Goal: Transaction & Acquisition: Book appointment/travel/reservation

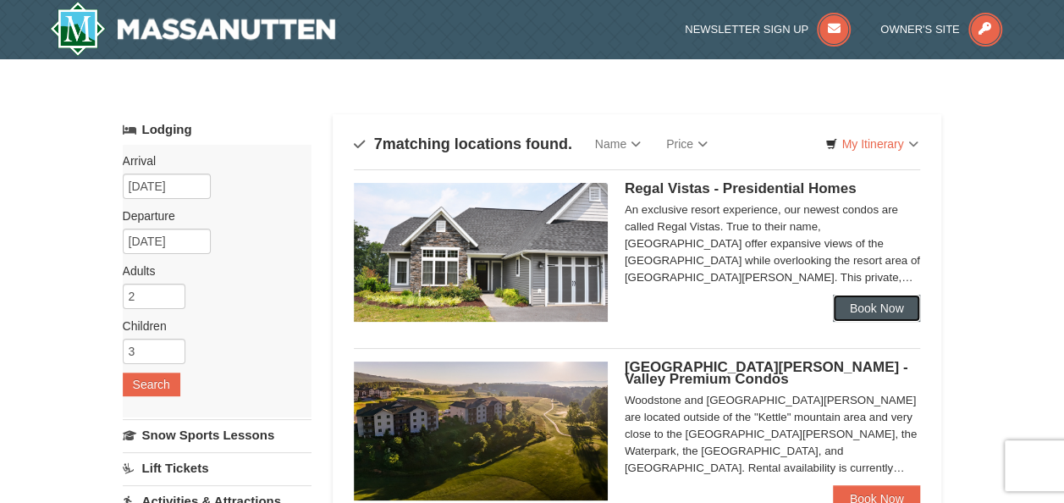
click at [861, 306] on link "Book Now" at bounding box center [877, 307] width 88 height 27
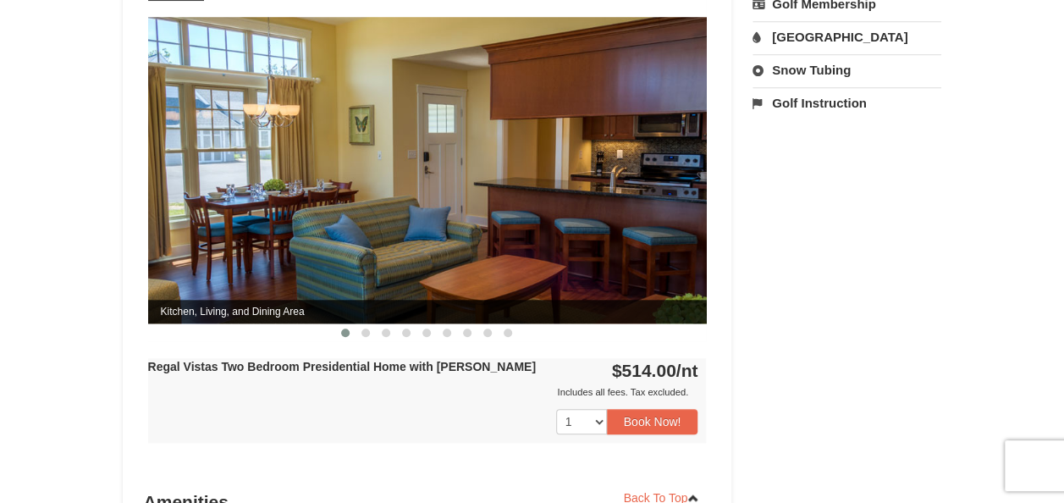
scroll to position [745, 0]
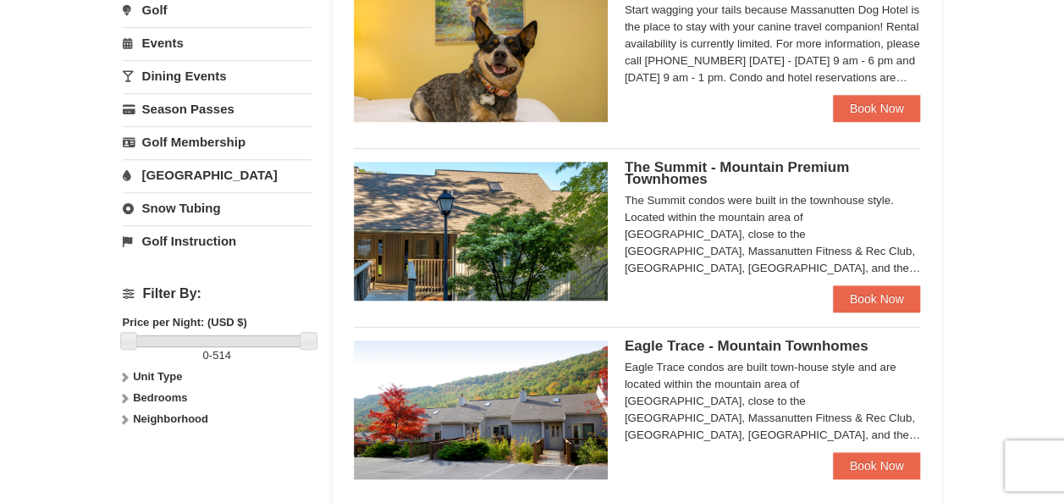
scroll to position [575, 0]
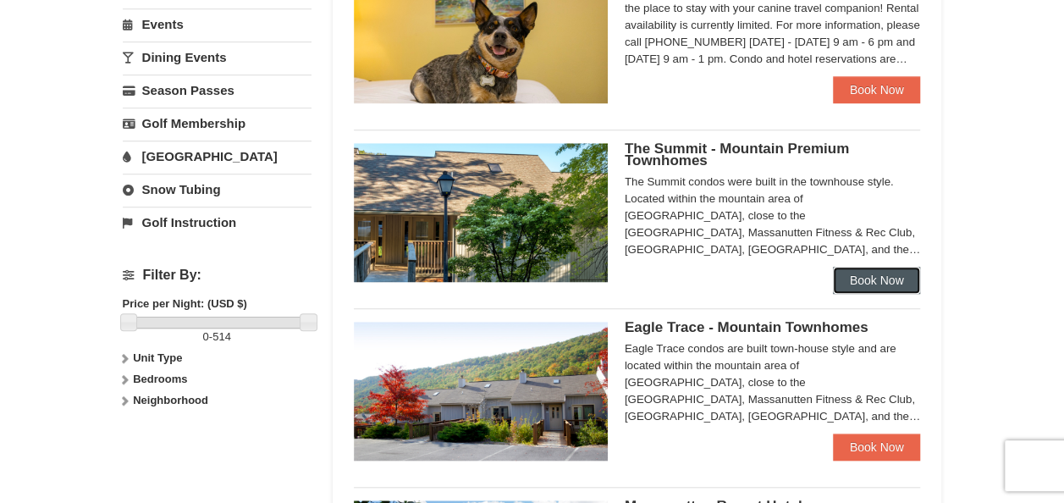
click at [872, 276] on link "Book Now" at bounding box center [877, 280] width 88 height 27
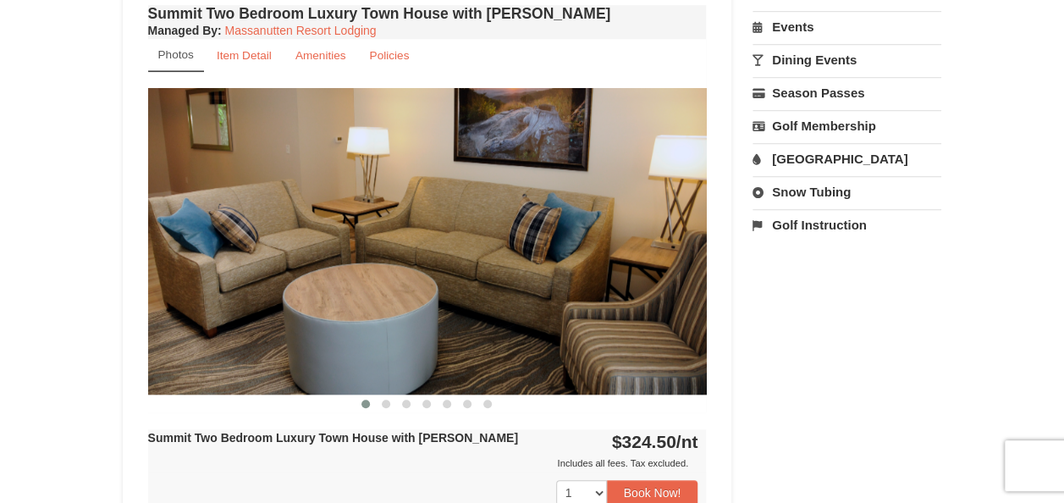
scroll to position [609, 0]
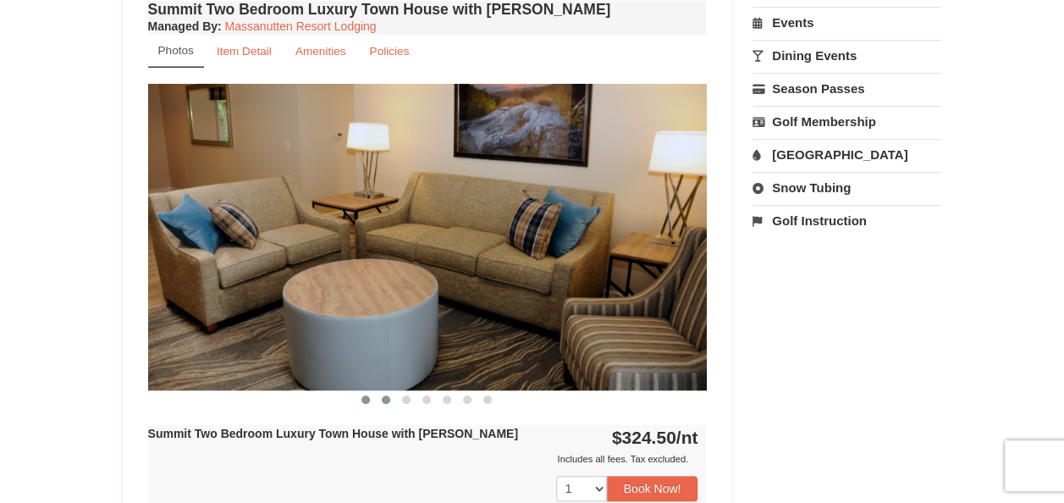
click at [386, 398] on span at bounding box center [386, 399] width 8 height 8
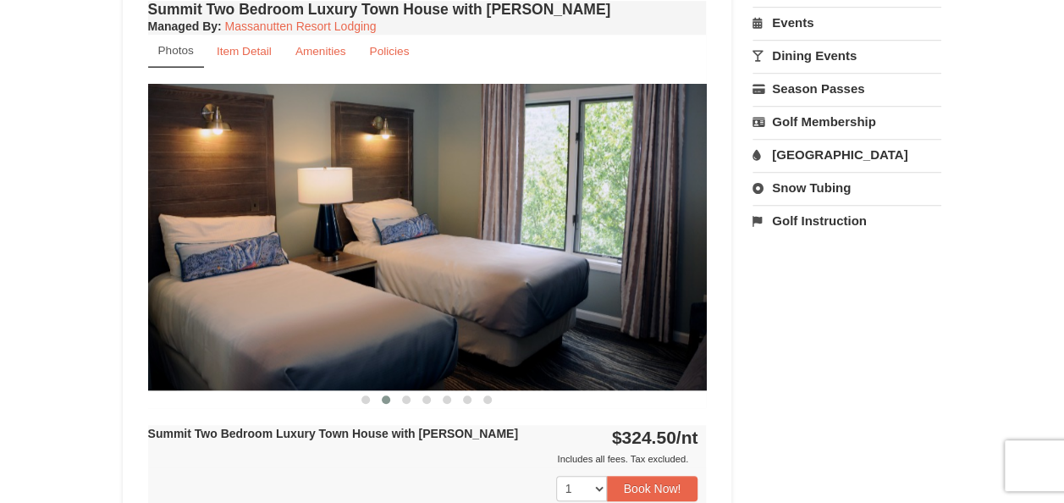
click at [386, 398] on span at bounding box center [386, 399] width 8 height 8
click at [410, 399] on span at bounding box center [406, 399] width 8 height 8
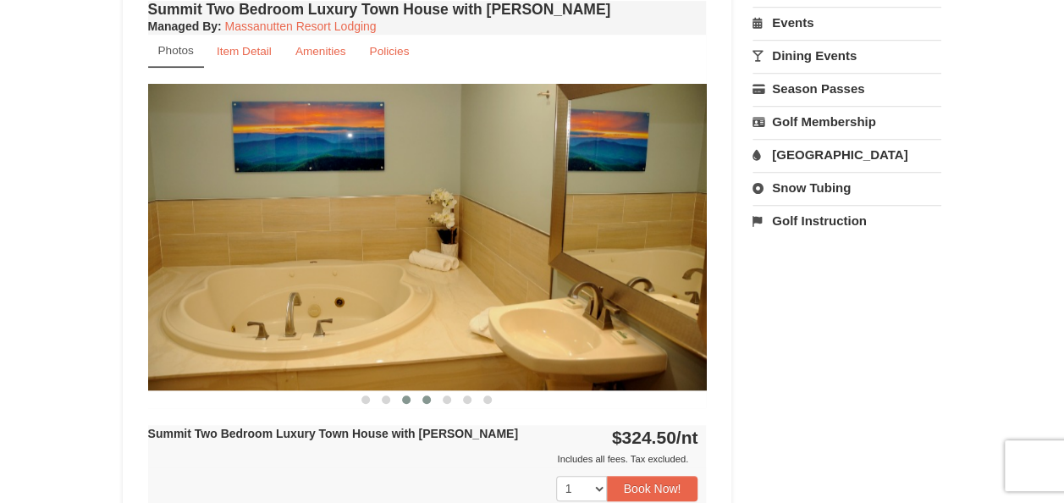
click at [432, 398] on button at bounding box center [426, 399] width 20 height 17
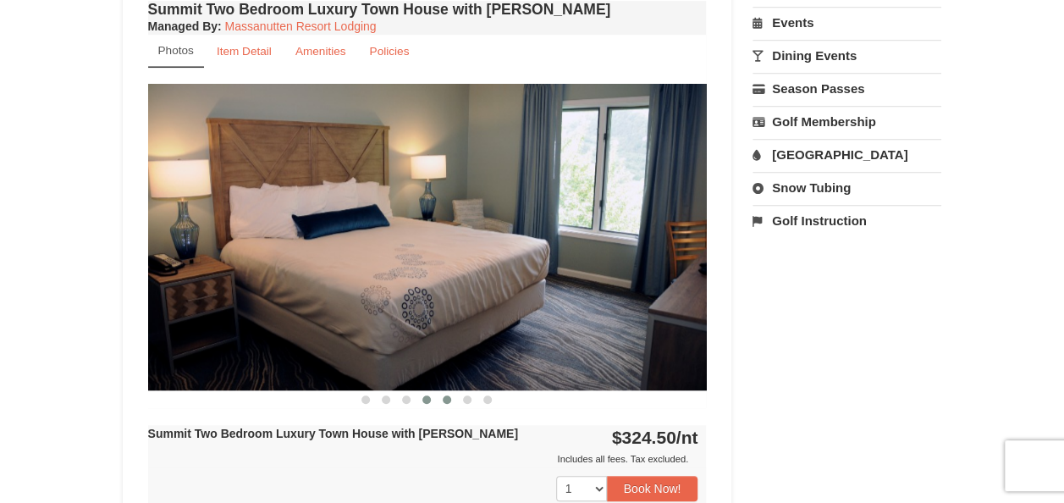
click at [450, 399] on span at bounding box center [447, 399] width 8 height 8
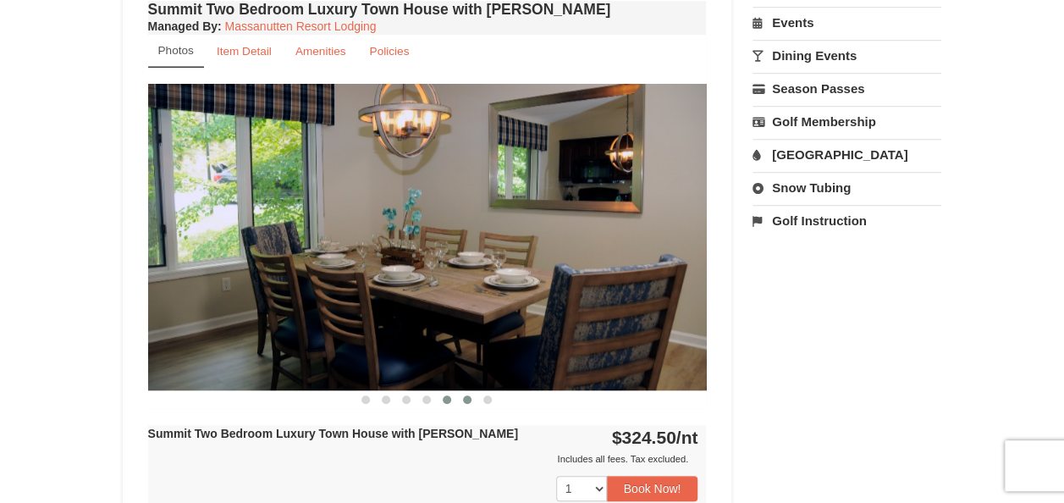
click at [463, 396] on span at bounding box center [467, 399] width 8 height 8
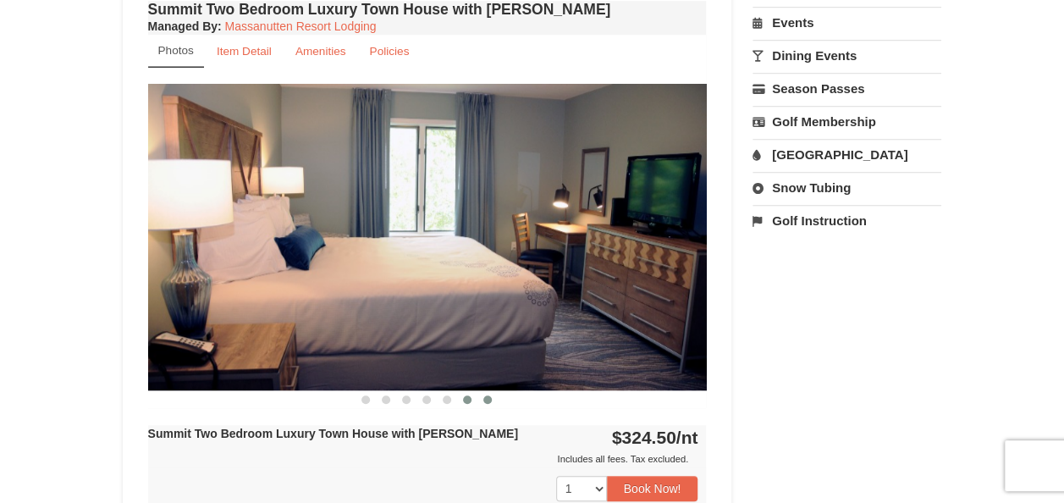
click at [487, 399] on span at bounding box center [487, 399] width 8 height 8
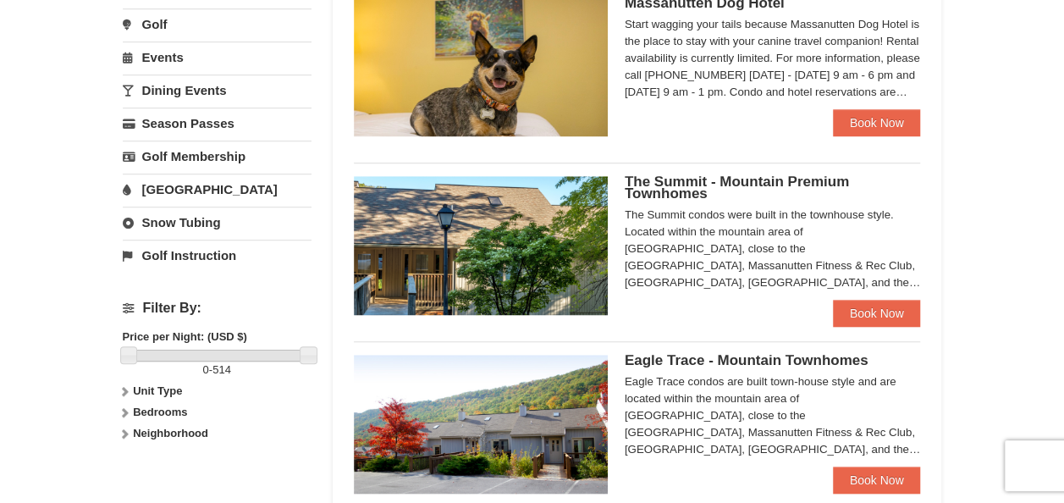
scroll to position [575, 0]
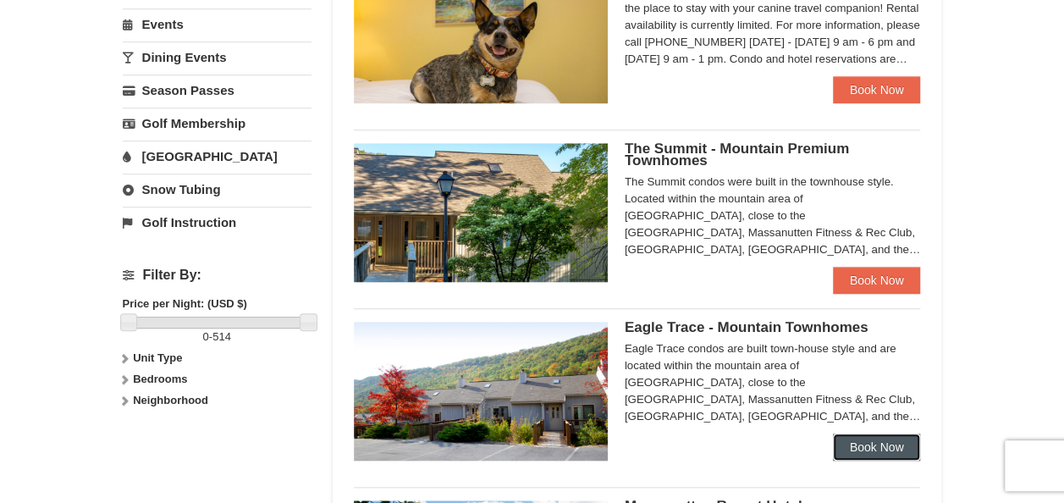
click at [883, 448] on link "Book Now" at bounding box center [877, 446] width 88 height 27
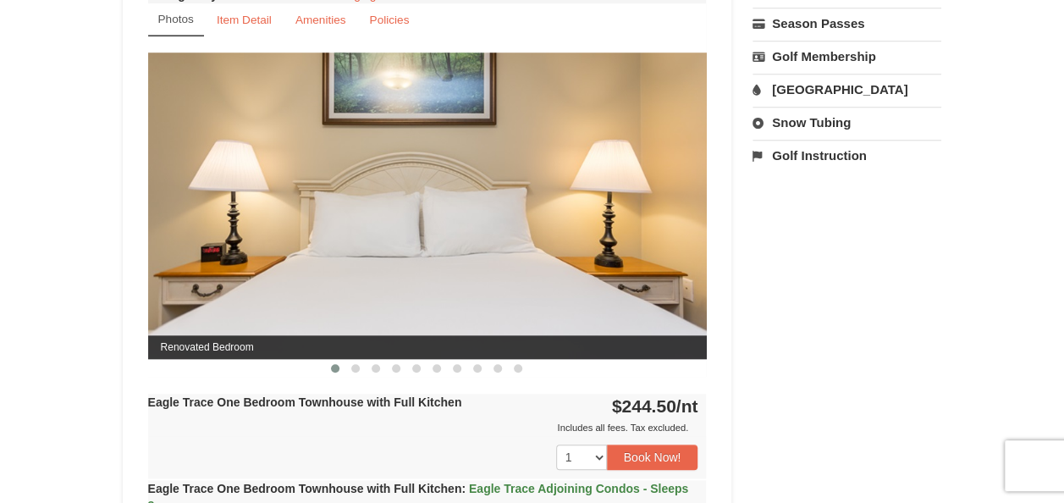
scroll to position [677, 0]
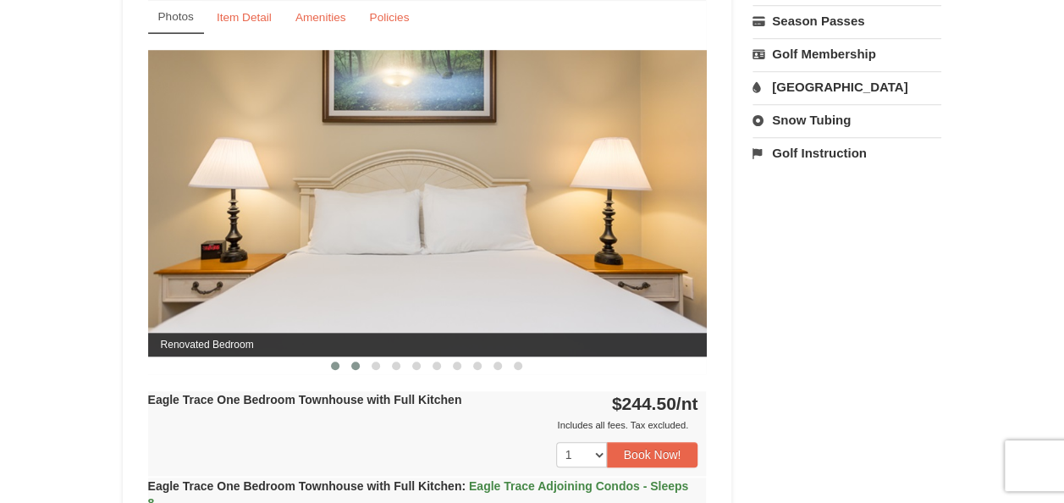
click at [352, 369] on button at bounding box center [355, 365] width 20 height 17
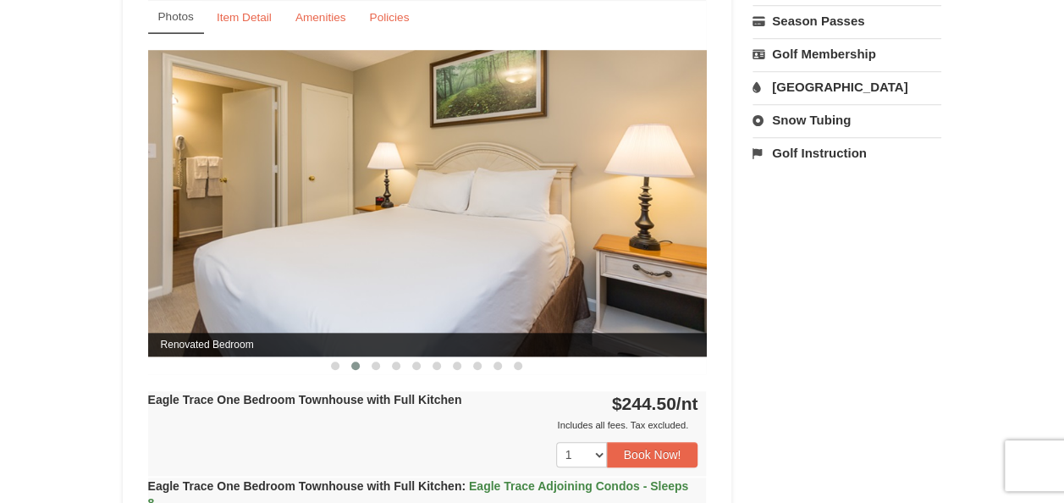
click at [352, 369] on button at bounding box center [355, 365] width 20 height 17
click at [377, 367] on span at bounding box center [375, 365] width 8 height 8
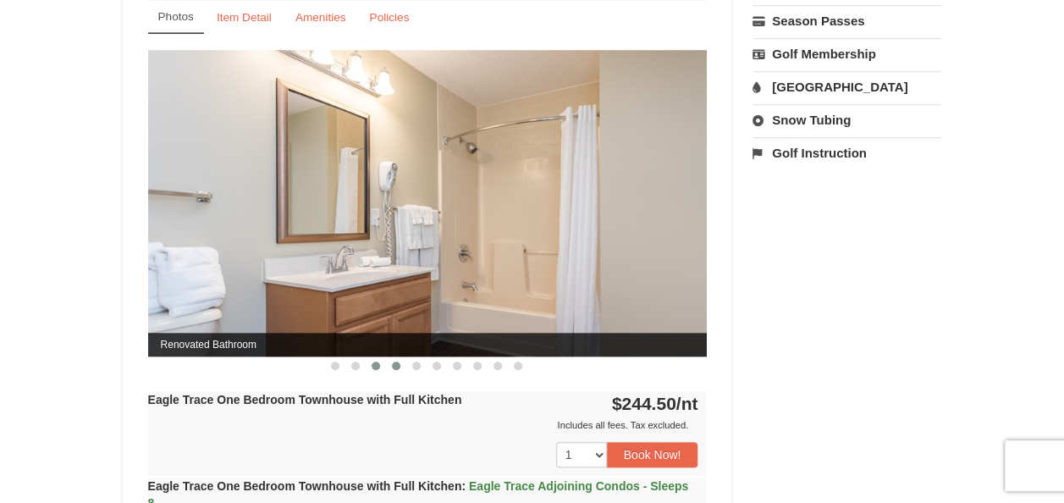
click at [393, 364] on span at bounding box center [396, 365] width 8 height 8
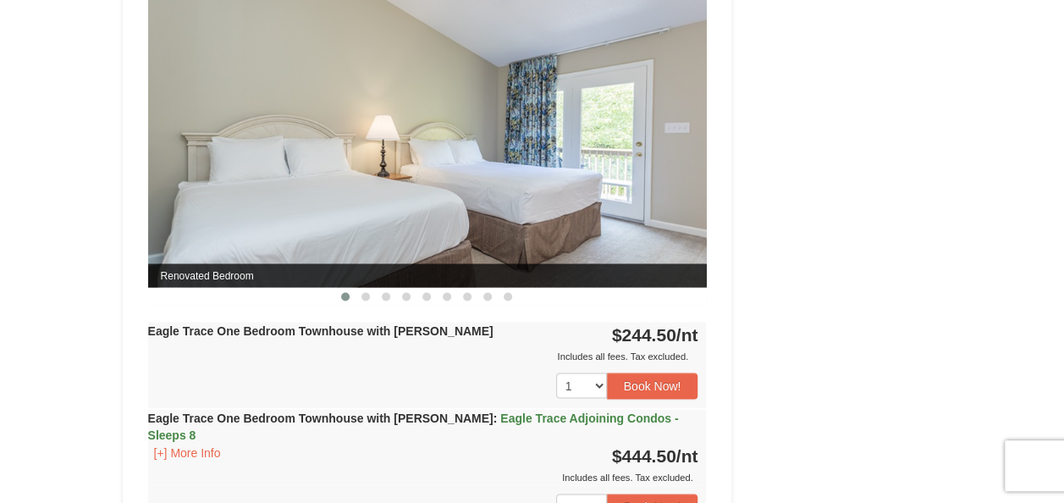
scroll to position [1456, 0]
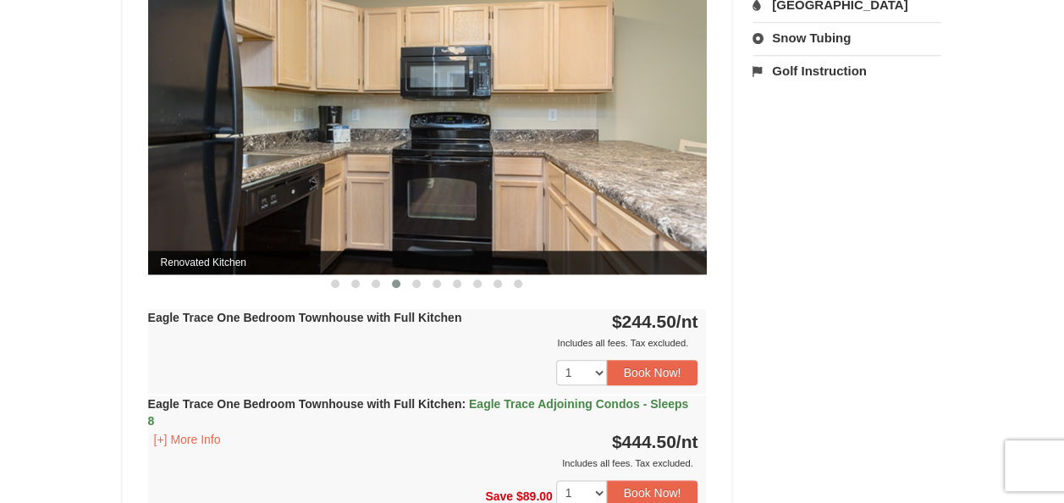
scroll to position [745, 0]
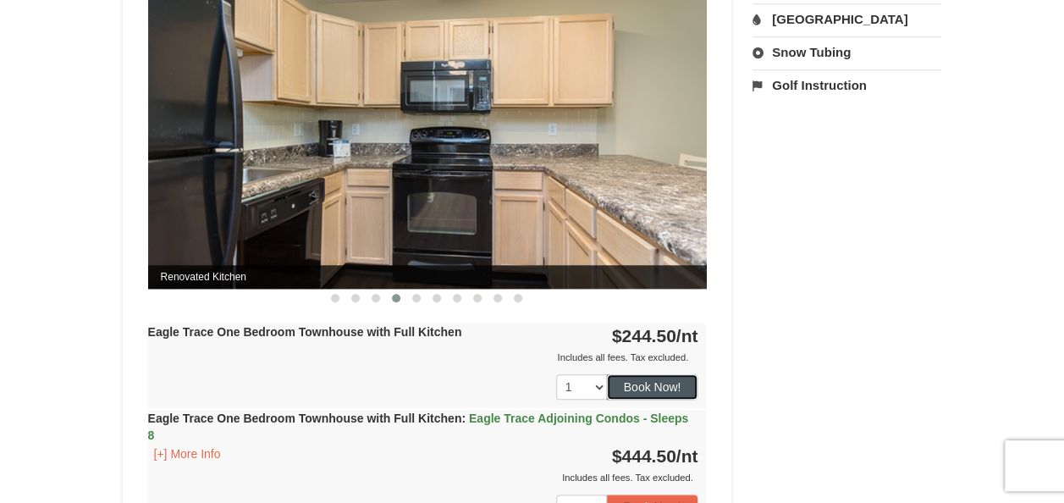
click at [643, 387] on button "Book Now!" at bounding box center [652, 386] width 91 height 25
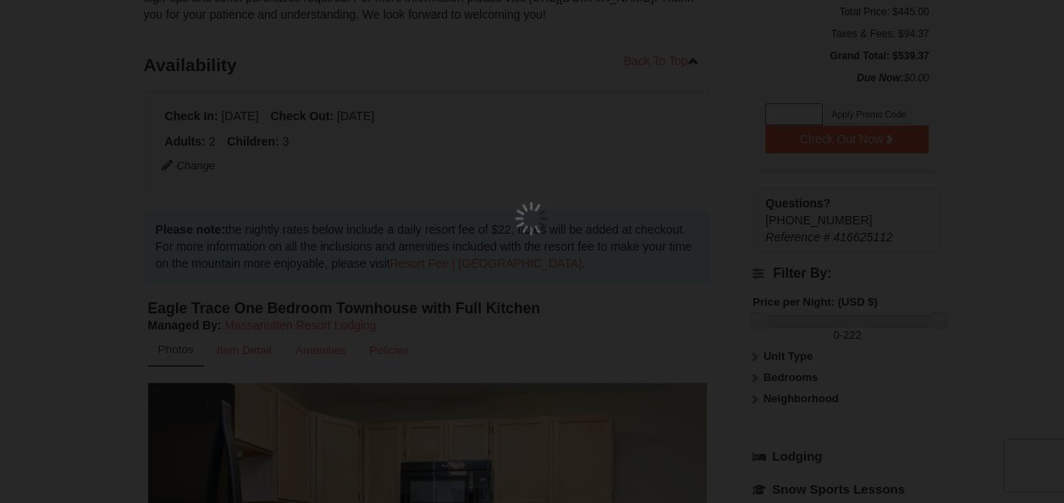
scroll to position [165, 0]
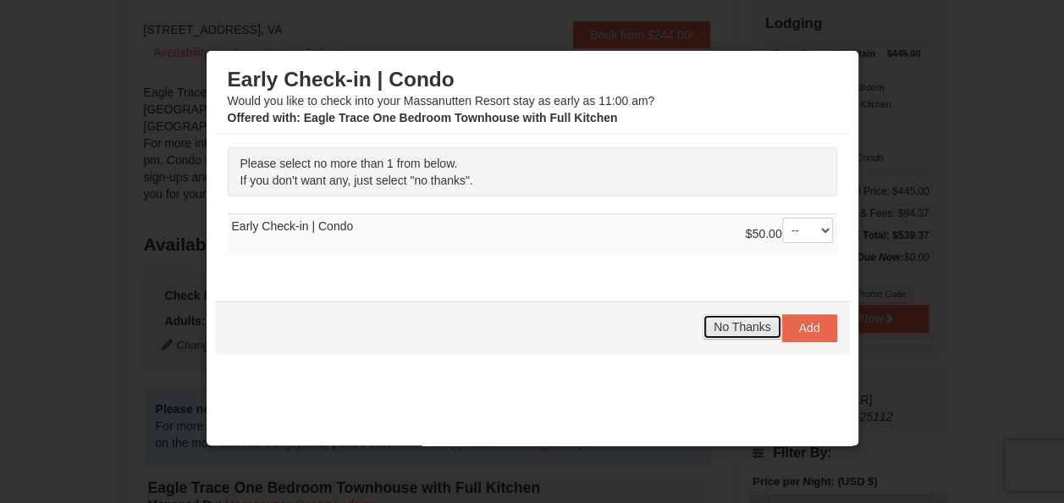
click at [713, 328] on span "No Thanks" at bounding box center [741, 327] width 57 height 14
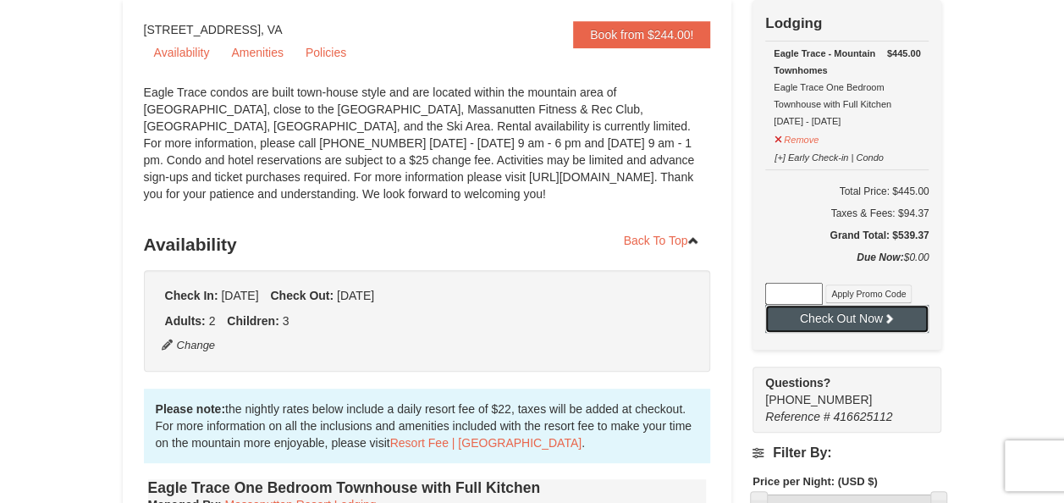
click at [817, 322] on button "Check Out Now" at bounding box center [846, 318] width 163 height 27
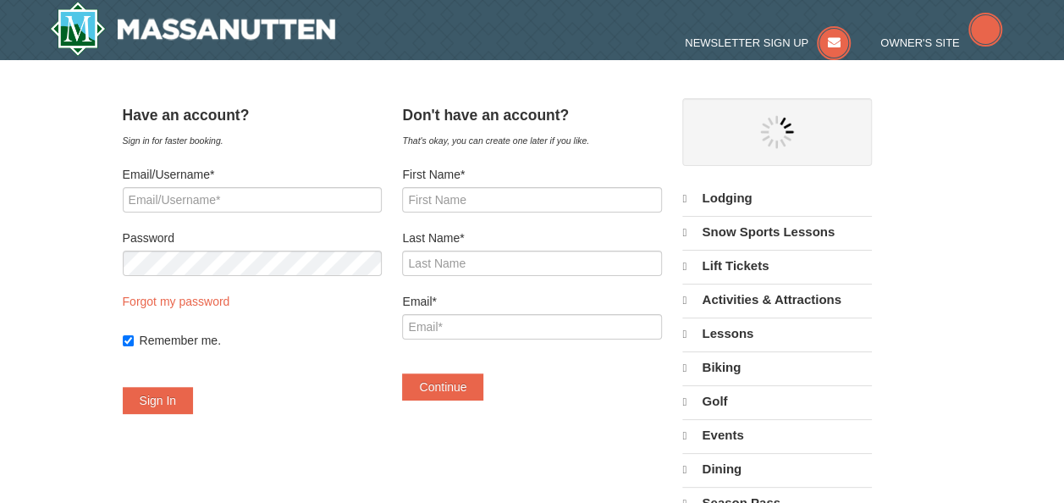
select select "10"
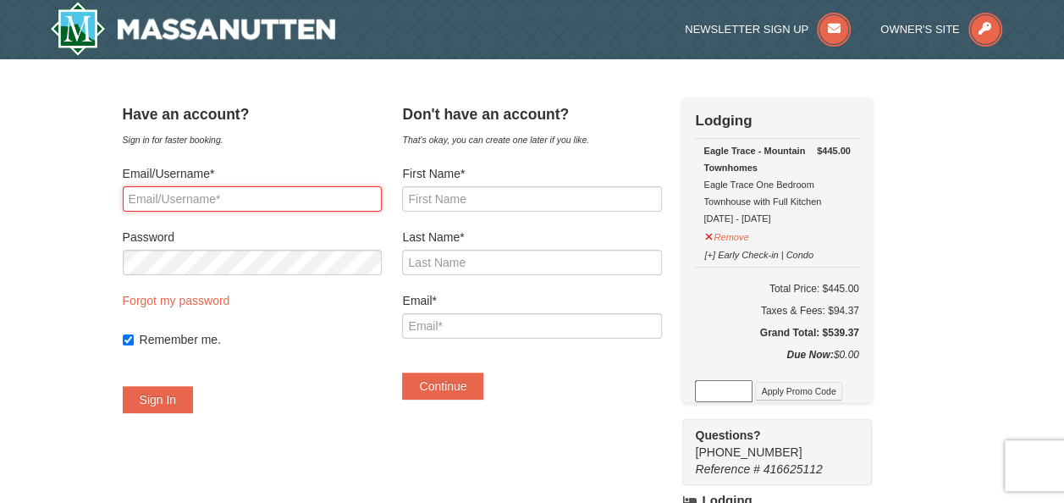
click at [266, 195] on input "Email/Username*" at bounding box center [252, 198] width 259 height 25
type input "[EMAIL_ADDRESS][DOMAIN_NAME]"
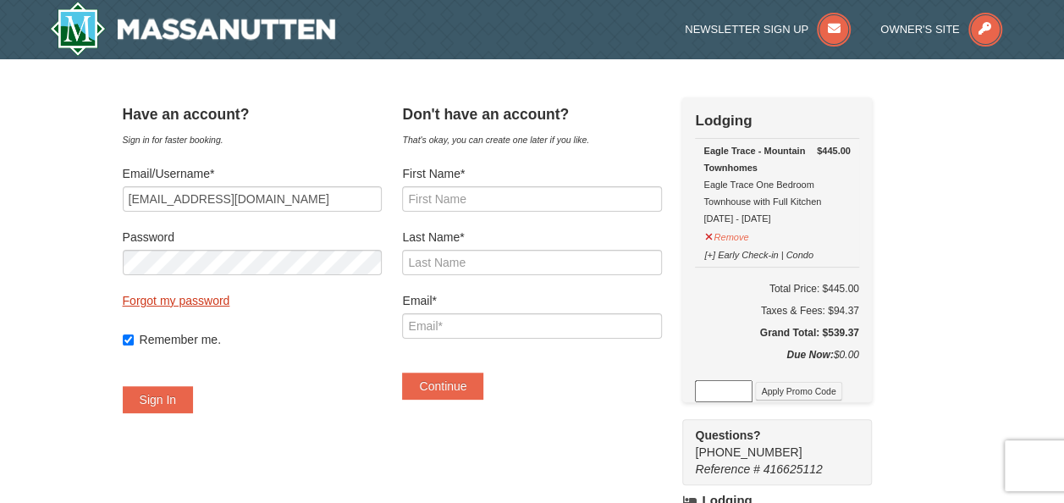
click at [227, 304] on link "Forgot my password" at bounding box center [176, 301] width 107 height 14
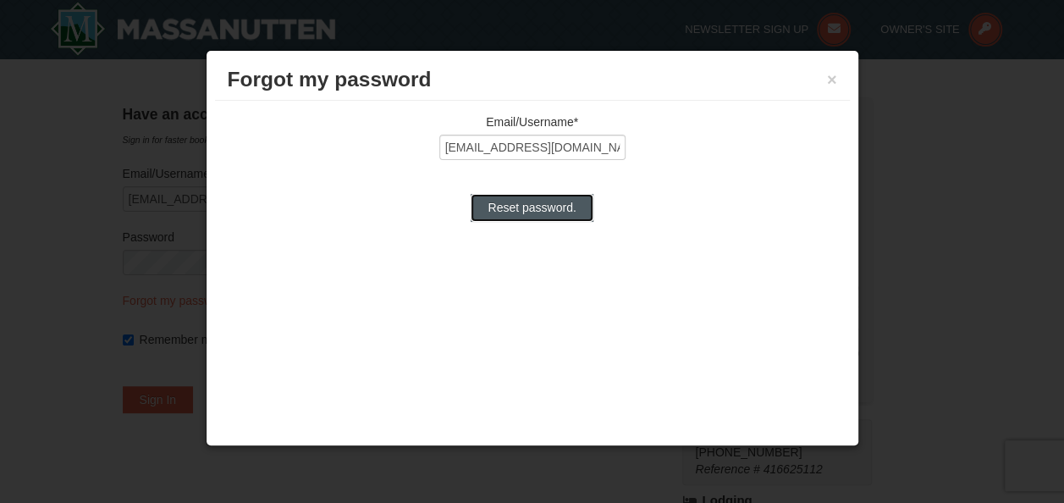
click at [508, 211] on input "Reset password." at bounding box center [532, 207] width 122 height 27
type input "Processing..."
type input "miss.deajah@yahoo.com"
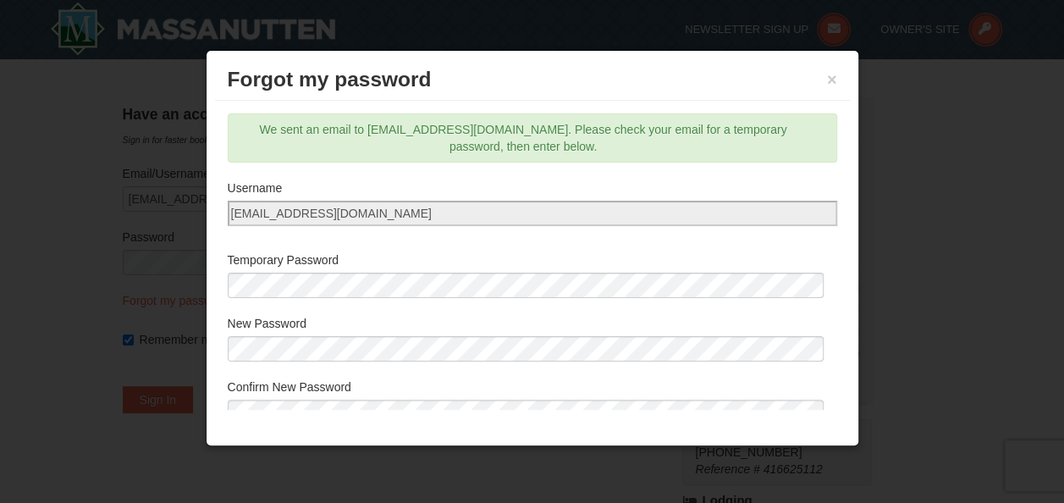
click at [154, 151] on div at bounding box center [532, 251] width 1064 height 503
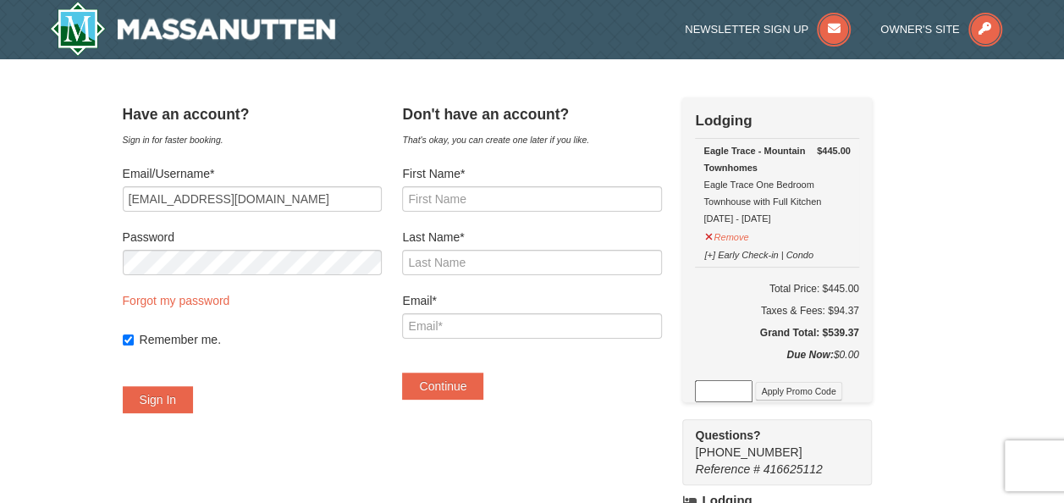
click at [217, 309] on form "Email/Username* miss.deajah@yahoo.com Password Forgot my password Remember me. …" at bounding box center [252, 289] width 259 height 248
click at [215, 298] on link "Forgot my password" at bounding box center [176, 301] width 107 height 14
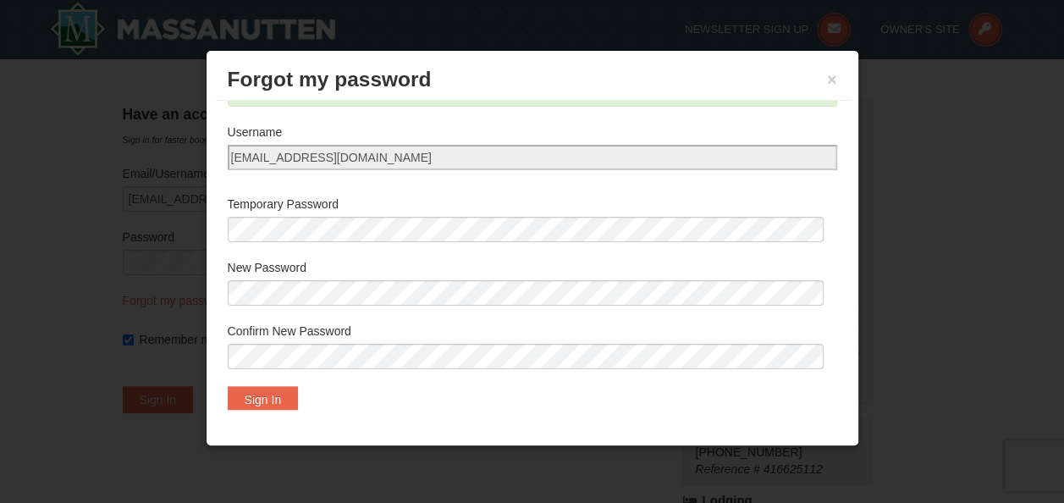
scroll to position [73, 0]
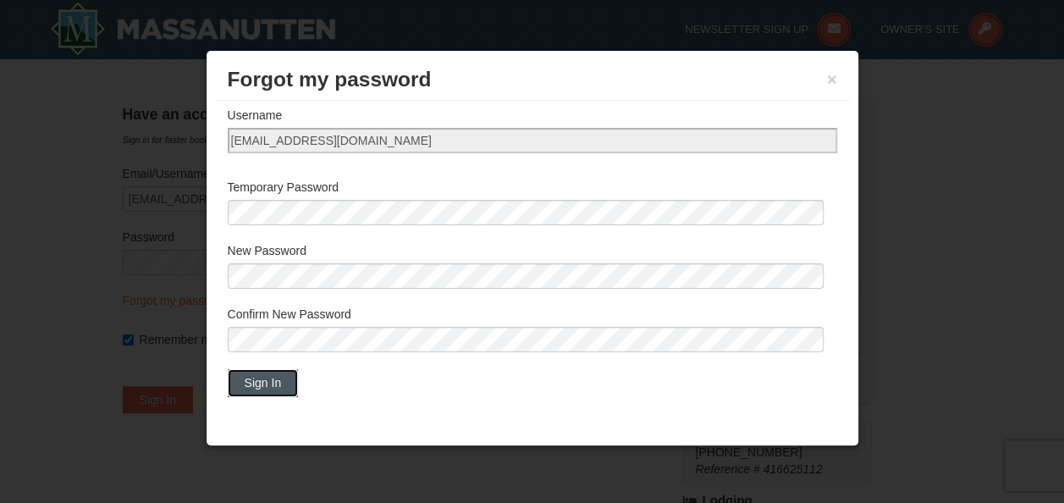
click at [266, 382] on button "Sign In" at bounding box center [263, 382] width 71 height 27
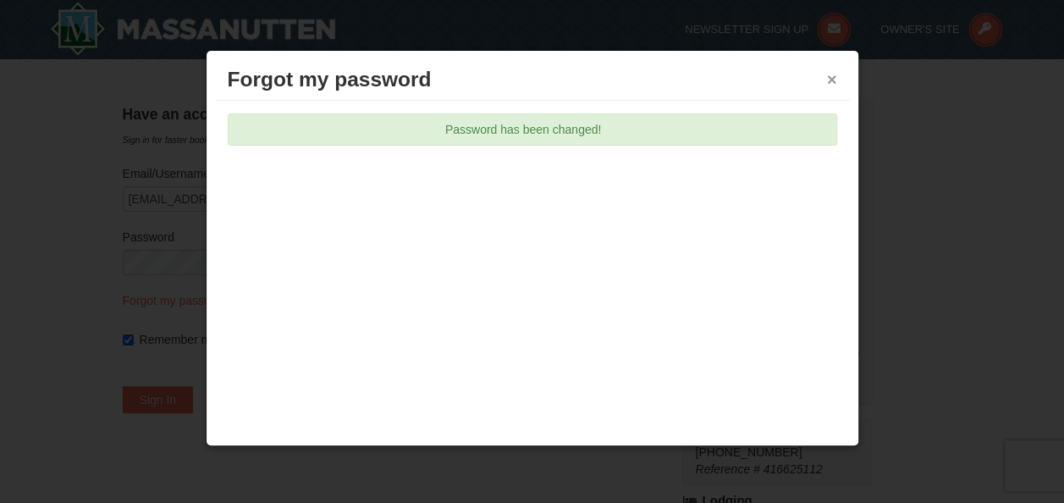
click at [830, 80] on button "×" at bounding box center [832, 79] width 10 height 17
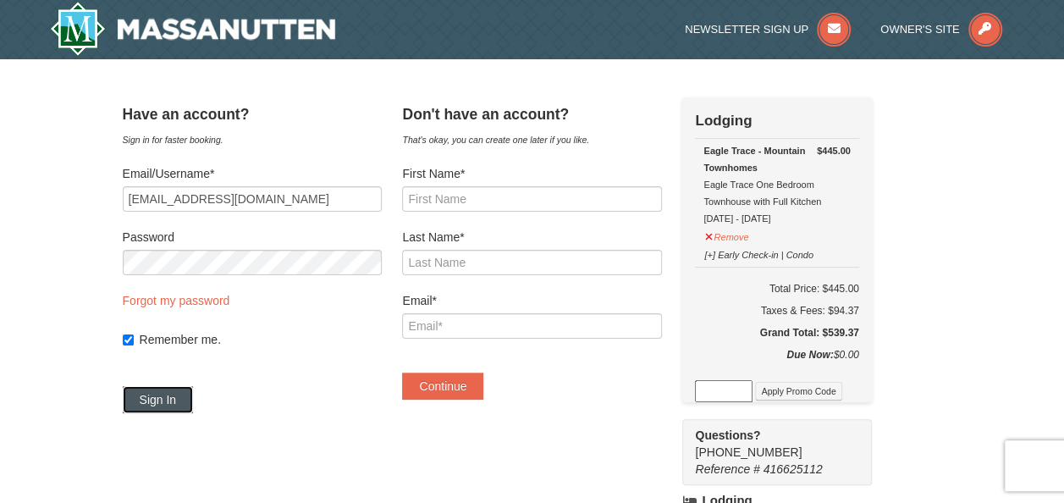
click at [161, 395] on button "Sign In" at bounding box center [158, 399] width 71 height 27
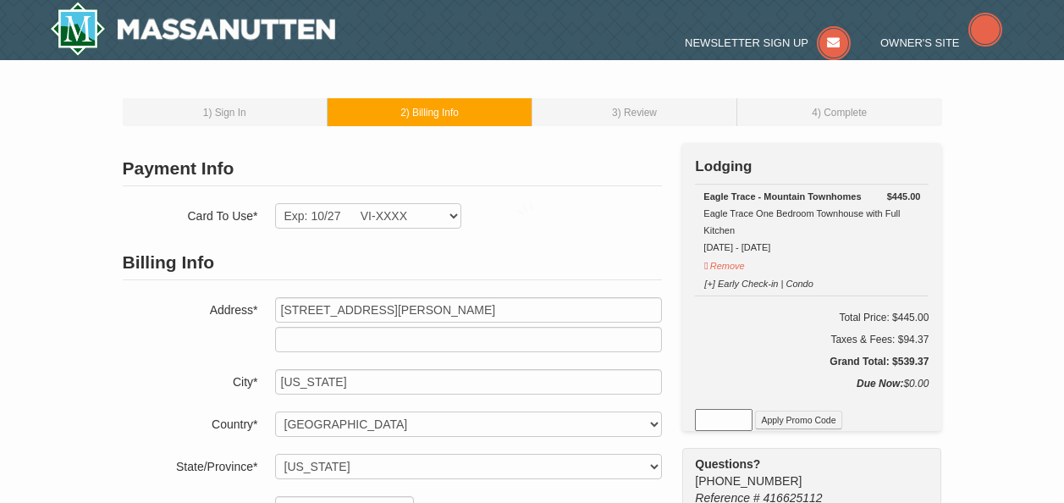
select select "DC"
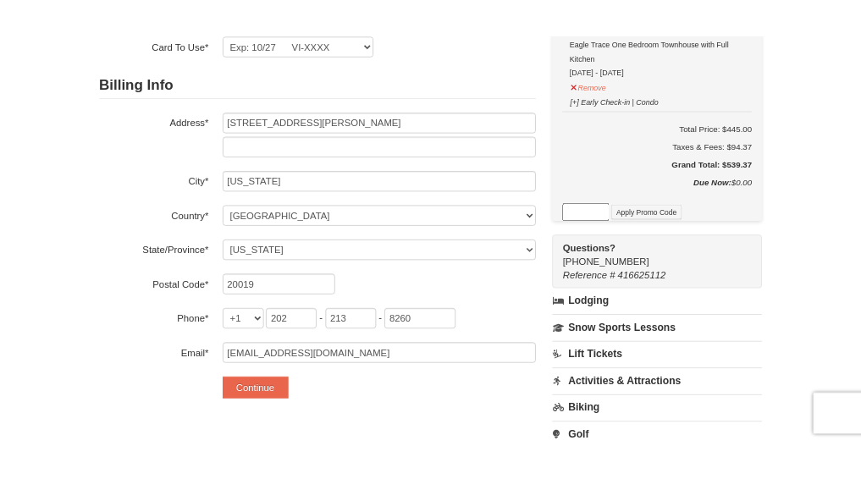
scroll to position [203, 0]
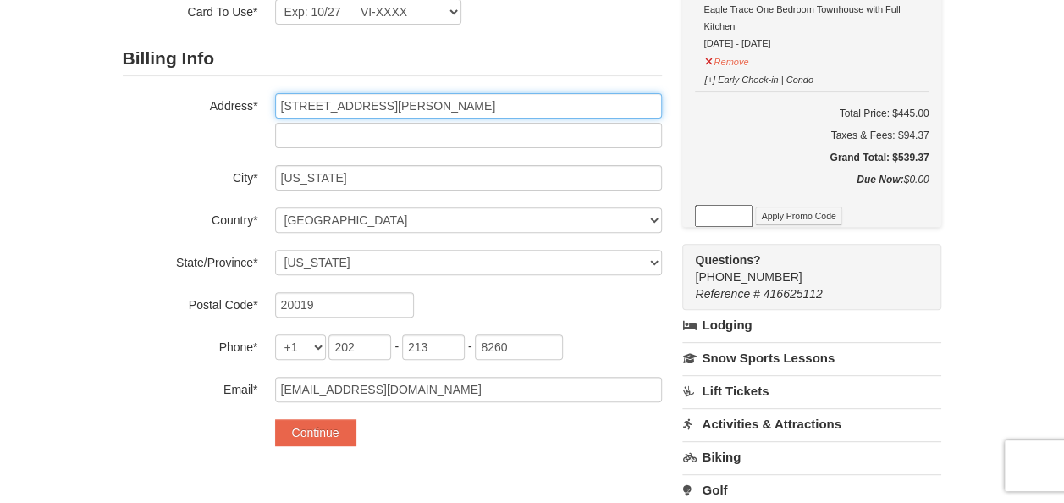
click at [372, 102] on input "5206 jay st ne" at bounding box center [468, 105] width 387 height 25
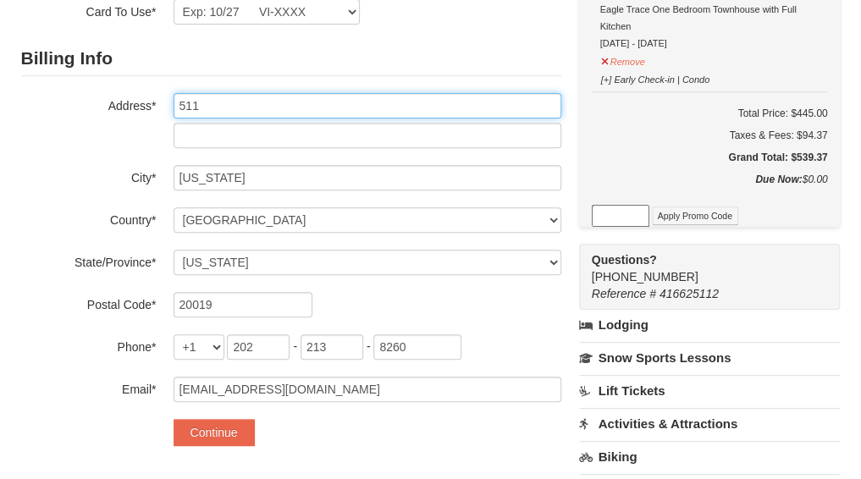
click at [220, 107] on input "511" at bounding box center [367, 105] width 388 height 25
type input "5119 Astor pl"
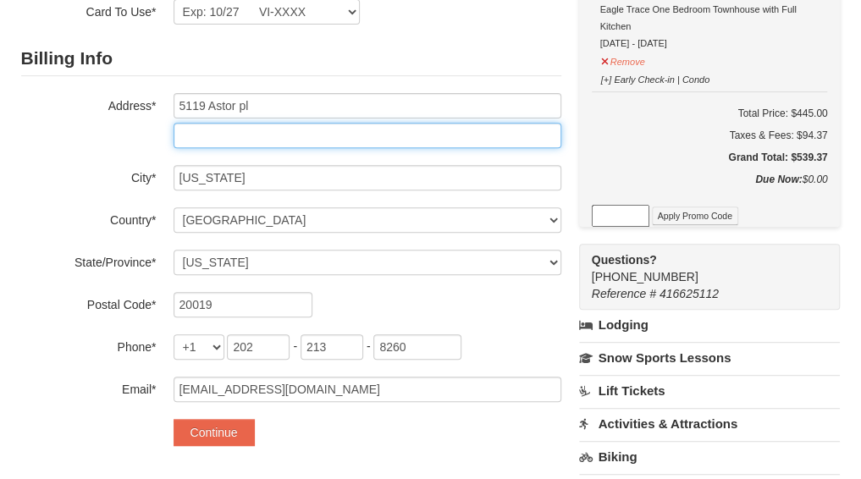
click at [190, 129] on input "text" at bounding box center [367, 135] width 388 height 25
type input "apt 103"
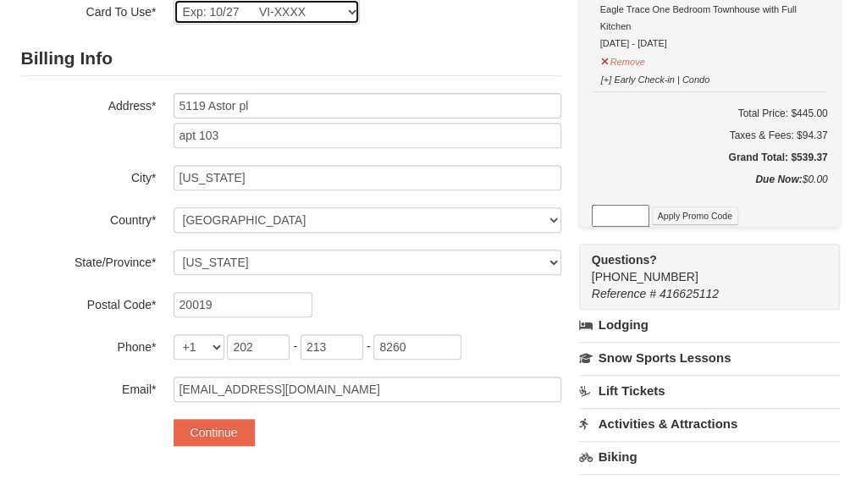
click at [352, 12] on select "Exp: 07/27 VI-XXXX Exp: 03/26 VI-XXXX Exp: 10/27 VI-XXXX New Card" at bounding box center [266, 11] width 186 height 25
select select "1"
click at [173, 0] on select "Exp: 07/27 VI-XXXX Exp: 03/26 VI-XXXX Exp: 10/27 VI-XXXX New Card" at bounding box center [266, 12] width 186 height 25
type input "5119 Astor pl se"
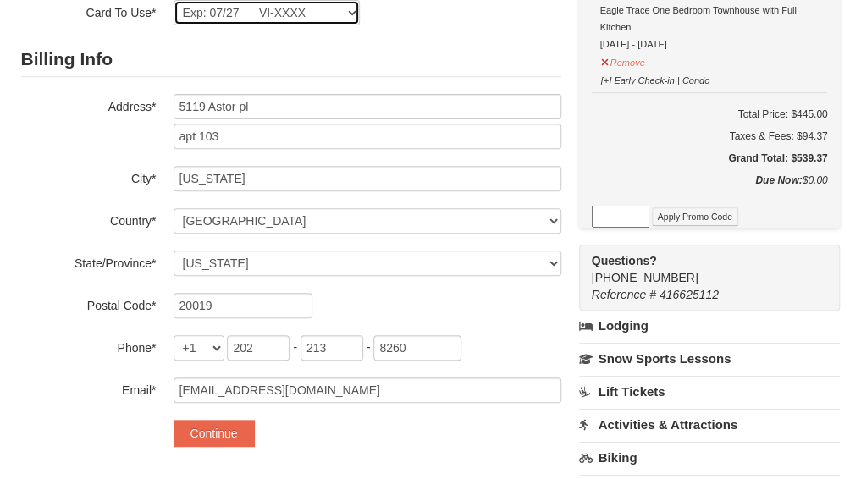
type input "Apt 103"
select select "DC"
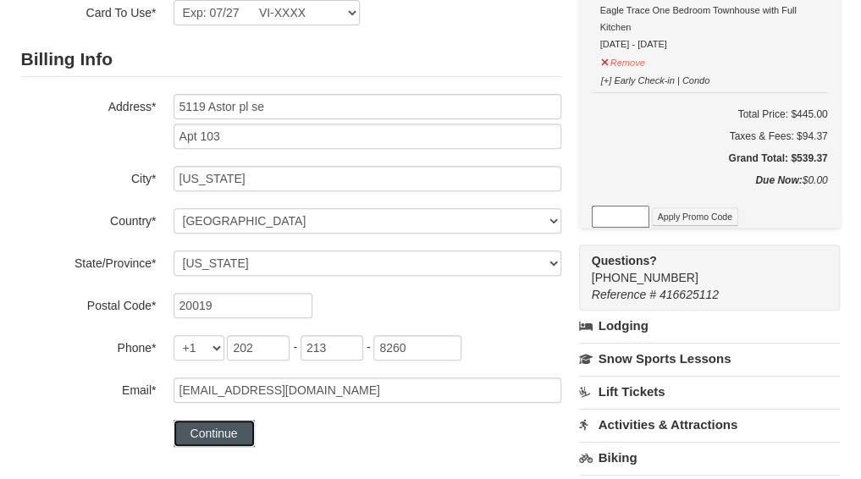
click at [235, 428] on button "Continue" at bounding box center [213, 433] width 81 height 27
